Goal: Task Accomplishment & Management: Use online tool/utility

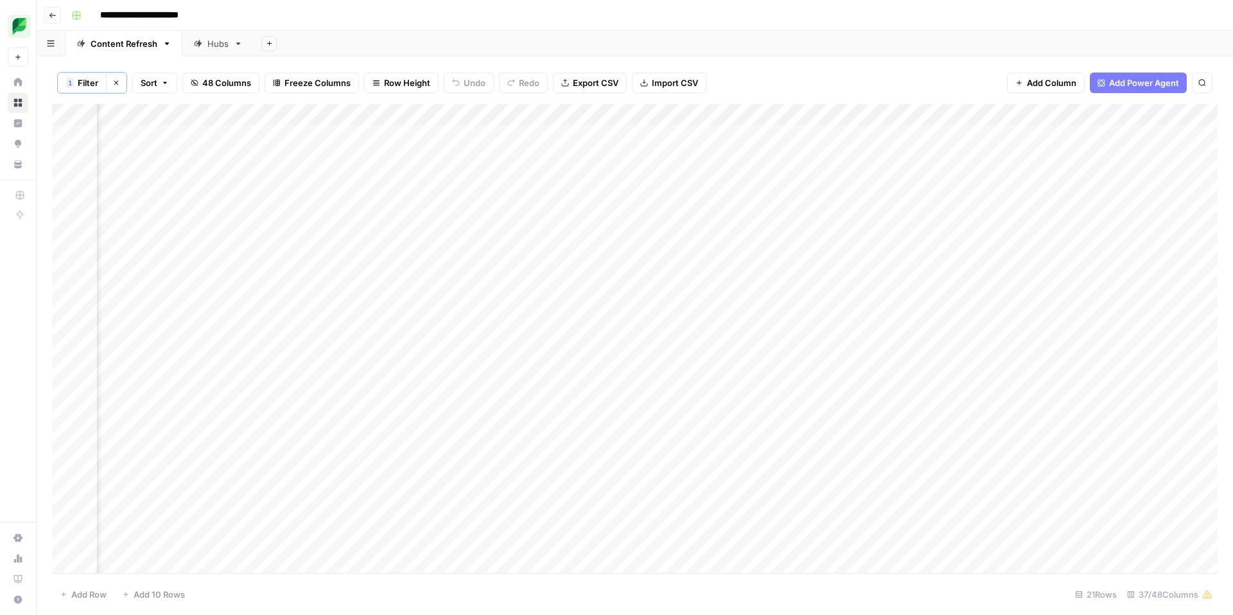
scroll to position [0, 944]
click at [974, 136] on div "Add Column" at bounding box center [634, 338] width 1165 height 469
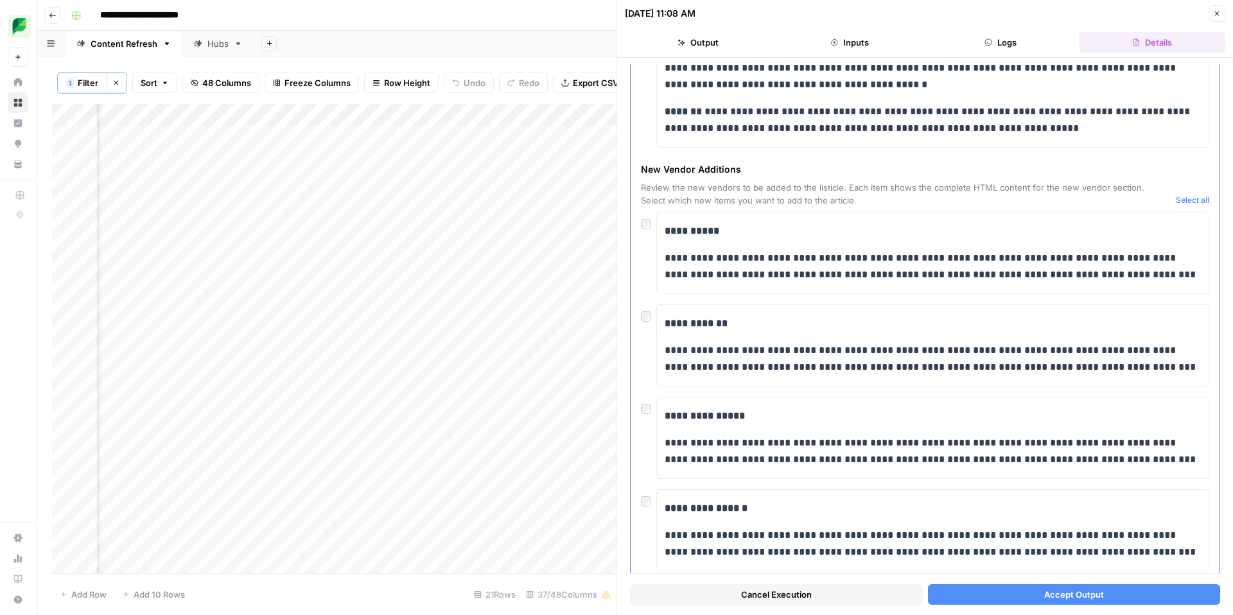
scroll to position [186, 0]
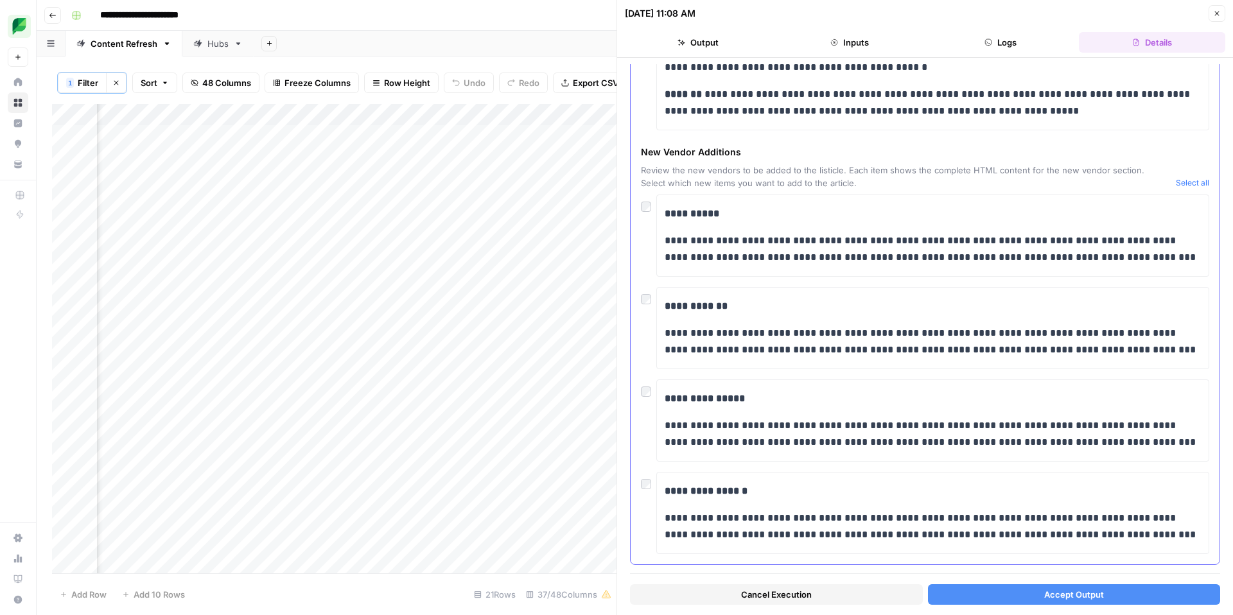
click at [646, 210] on div "**********" at bounding box center [925, 236] width 568 height 82
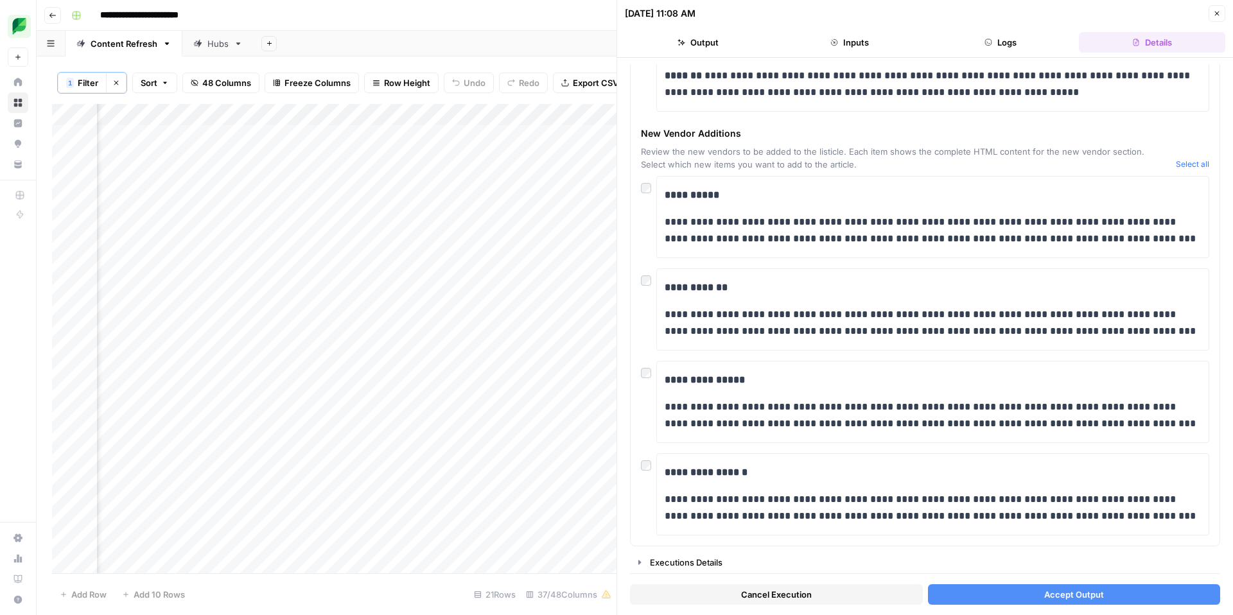
click at [1016, 595] on button "Accept Output" at bounding box center [1074, 594] width 293 height 21
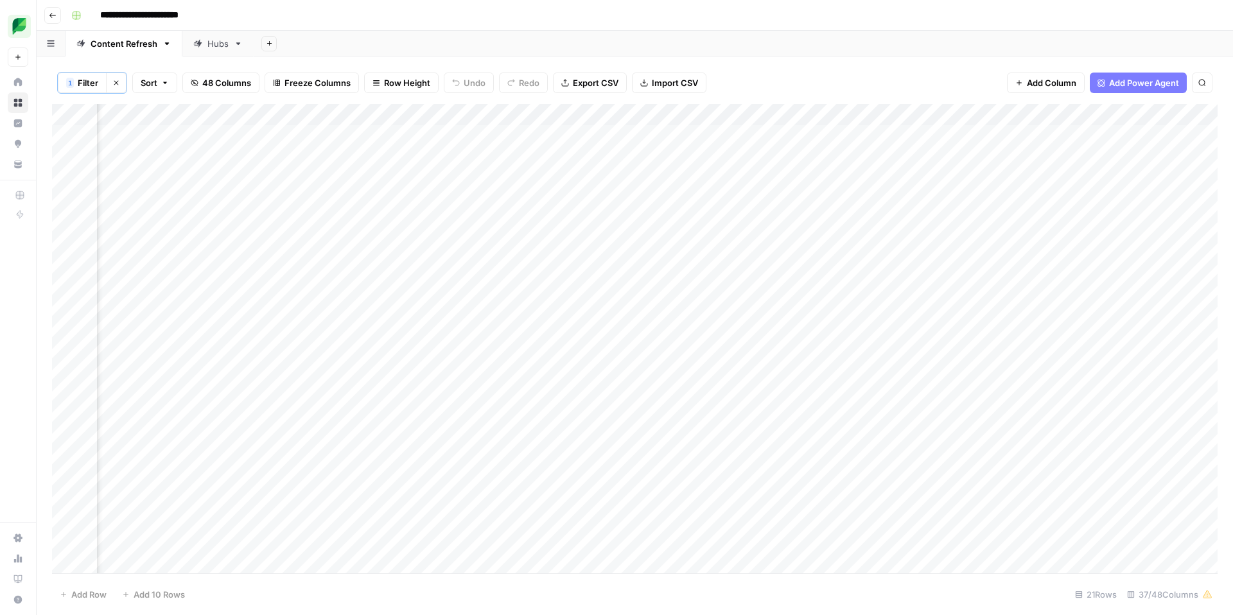
click at [1045, 138] on div "Add Column" at bounding box center [634, 338] width 1165 height 469
click at [838, 135] on div "Add Column" at bounding box center [634, 338] width 1165 height 469
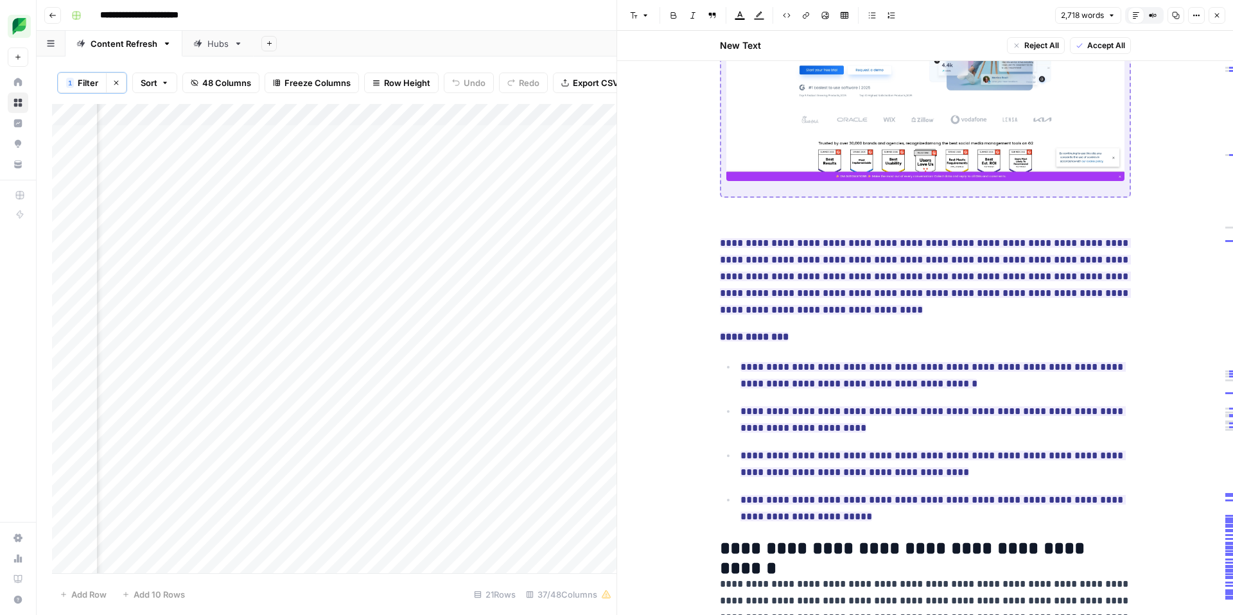
scroll to position [10871, 0]
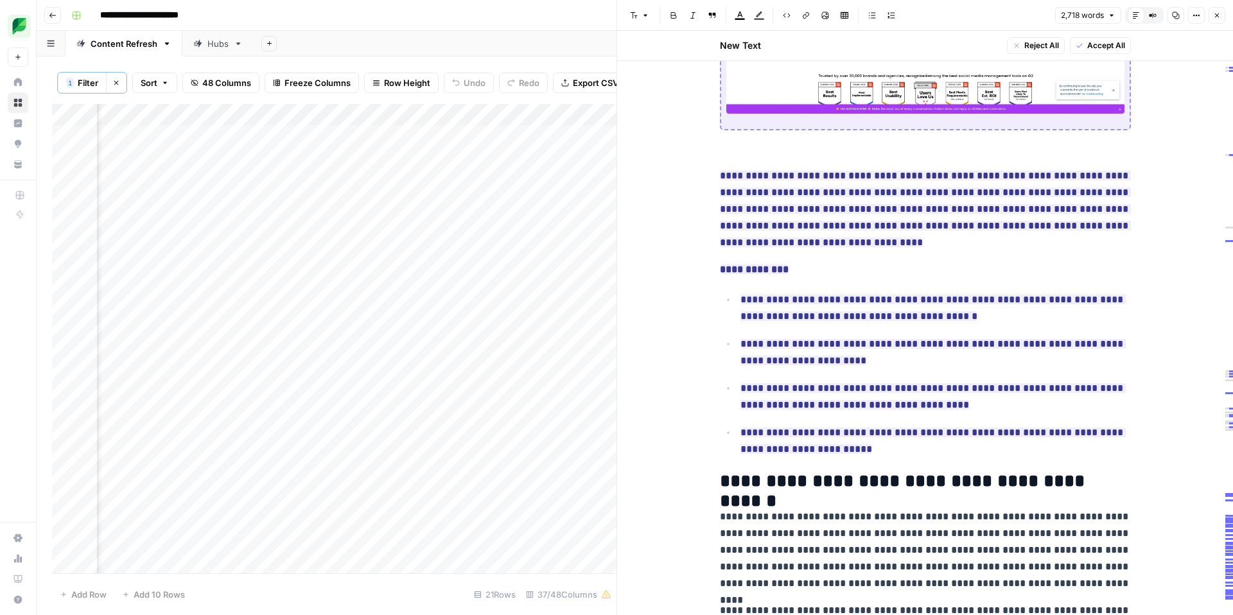
click at [1102, 47] on span "Accept All" at bounding box center [1106, 46] width 38 height 12
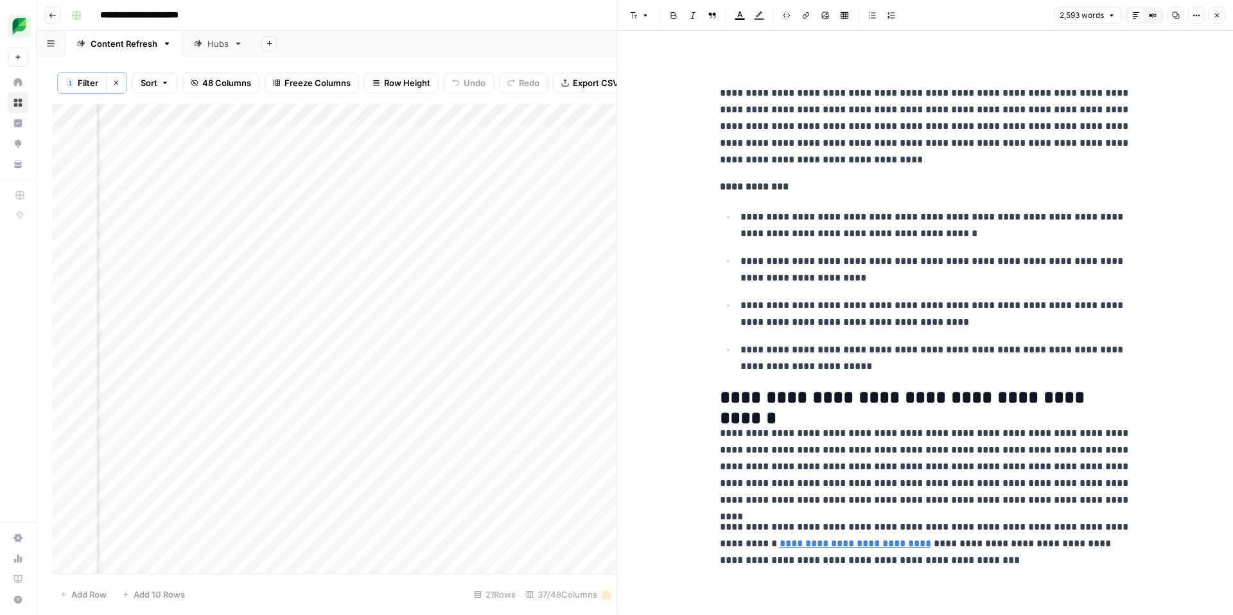
scroll to position [10204, 0]
click at [1217, 16] on icon "button" at bounding box center [1217, 16] width 8 height 8
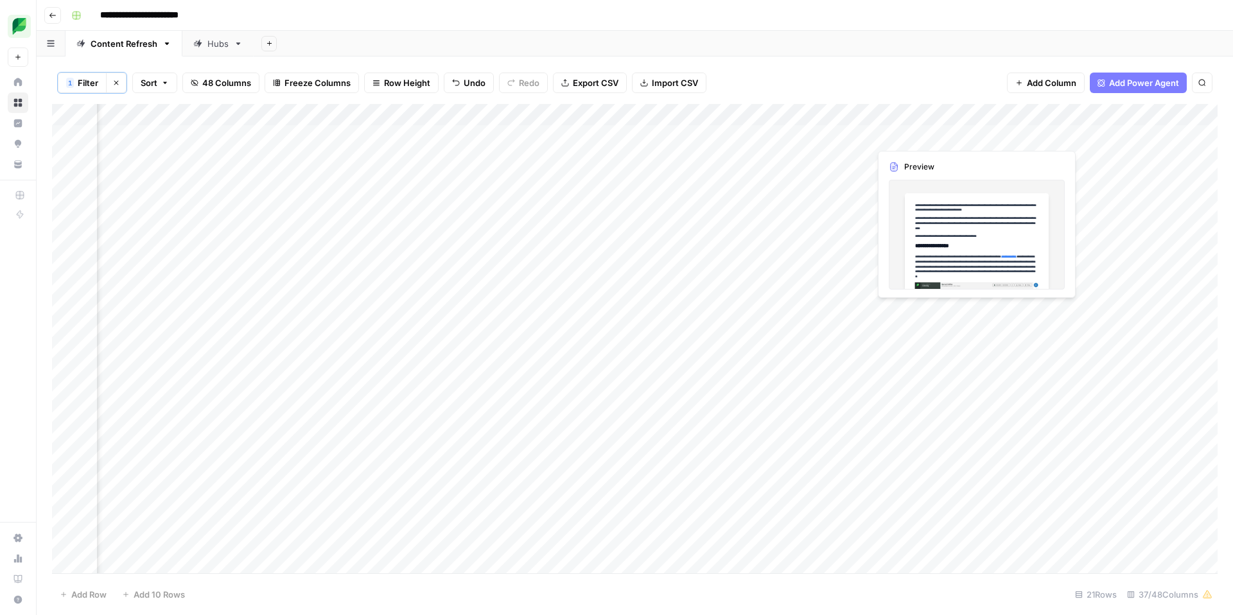
click at [939, 139] on div "Add Column" at bounding box center [634, 338] width 1165 height 469
click at [929, 135] on div "Add Column" at bounding box center [634, 338] width 1165 height 469
